Goal: Task Accomplishment & Management: Manage account settings

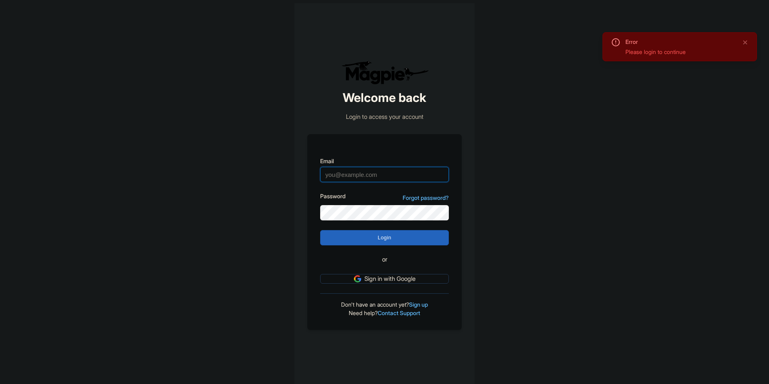
type input "[EMAIL_ADDRESS][DOMAIN_NAME]"
click at [406, 246] on form "Email [EMAIL_ADDRESS][DOMAIN_NAME] Password Forgot password? Login or Sign in w…" at bounding box center [384, 220] width 129 height 127
click at [406, 237] on input "Login" at bounding box center [384, 237] width 129 height 15
type input "Logging in..."
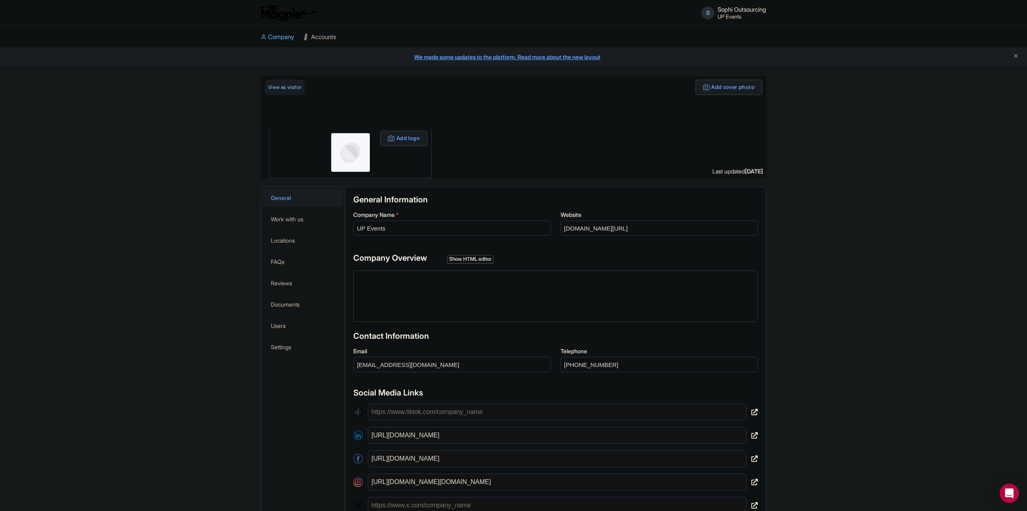
click at [327, 39] on link "Accounts" at bounding box center [320, 37] width 32 height 22
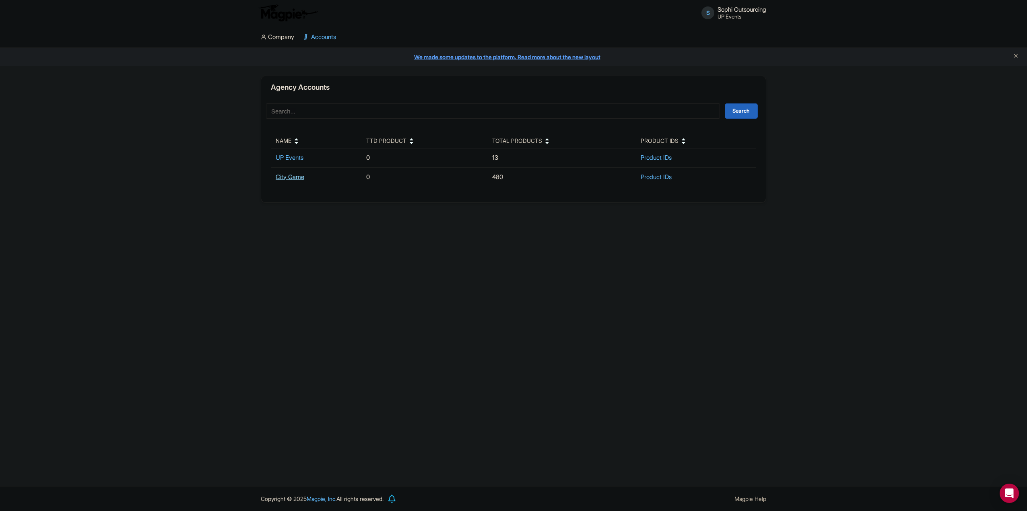
click at [295, 179] on link "City Game" at bounding box center [290, 177] width 29 height 8
